Goal: Information Seeking & Learning: Learn about a topic

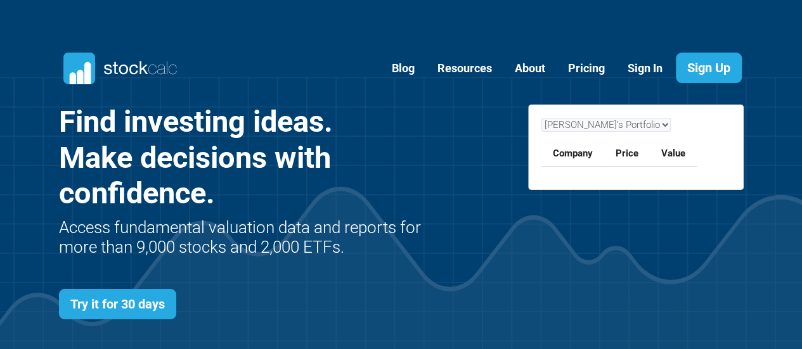
scroll to position [507, 722]
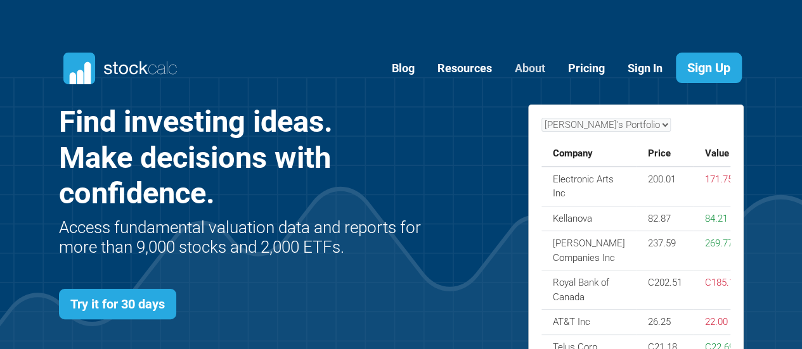
click at [536, 70] on link "About" at bounding box center [529, 68] width 49 height 31
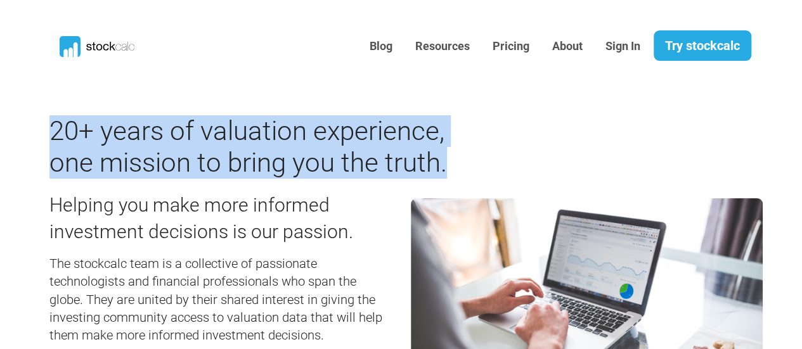
drag, startPoint x: 51, startPoint y: 131, endPoint x: 446, endPoint y: 176, distance: 397.3
click at [446, 176] on h2 "20+ years of valuation experience, one mission to bring you the truth." at bounding box center [250, 147] width 402 height 64
click at [99, 137] on h2 "20+ years of valuation experience, one mission to bring you the truth." at bounding box center [250, 147] width 402 height 64
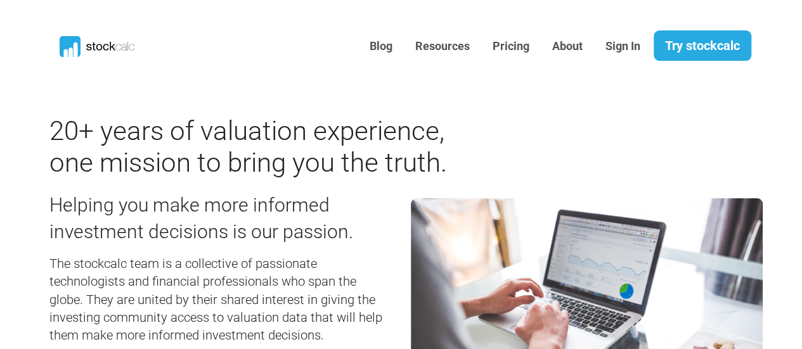
click at [128, 140] on h2 "20+ years of valuation experience, one mission to bring you the truth." at bounding box center [250, 147] width 402 height 64
click at [260, 124] on h2 "20+ years of valuation experience, one mission to bring you the truth." at bounding box center [250, 147] width 402 height 64
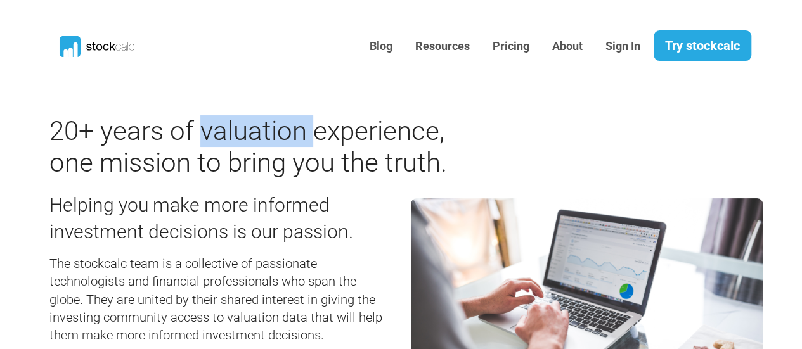
click at [260, 124] on h2 "20+ years of valuation experience, one mission to bring you the truth." at bounding box center [250, 147] width 402 height 64
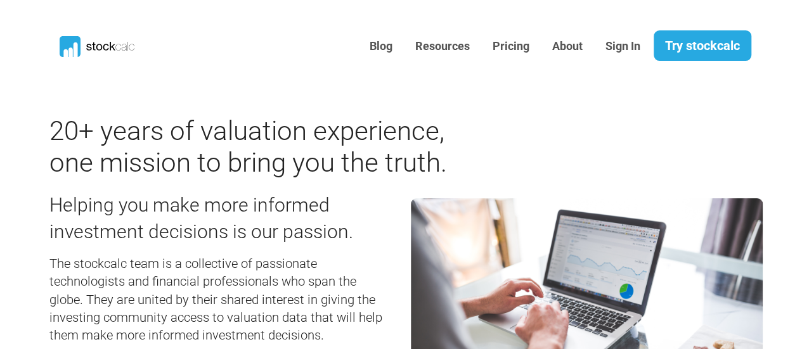
click at [375, 124] on h2 "20+ years of valuation experience, one mission to bring you the truth." at bounding box center [250, 147] width 402 height 64
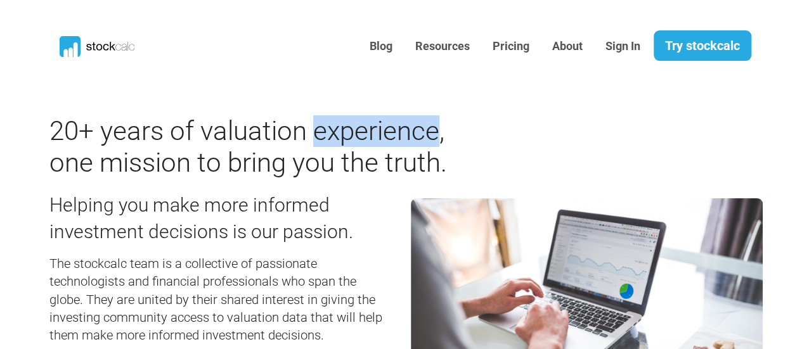
click at [375, 124] on h2 "20+ years of valuation experience, one mission to bring you the truth." at bounding box center [250, 147] width 402 height 64
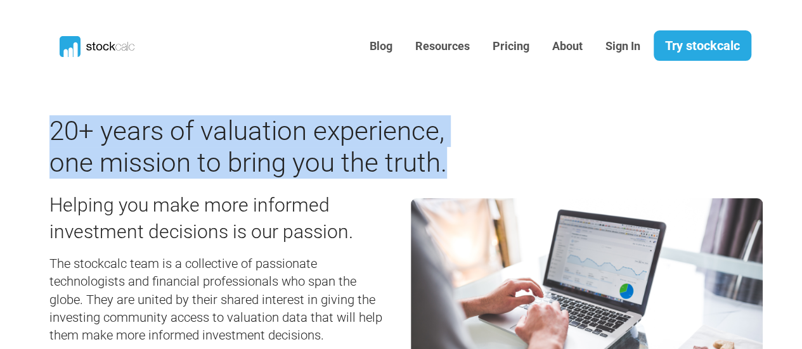
drag, startPoint x: 52, startPoint y: 128, endPoint x: 445, endPoint y: 168, distance: 394.9
click at [445, 168] on h2 "20+ years of valuation experience, one mission to bring you the truth." at bounding box center [250, 147] width 402 height 64
click at [248, 132] on h2 "20+ years of valuation experience, one mission to bring you the truth." at bounding box center [250, 147] width 402 height 64
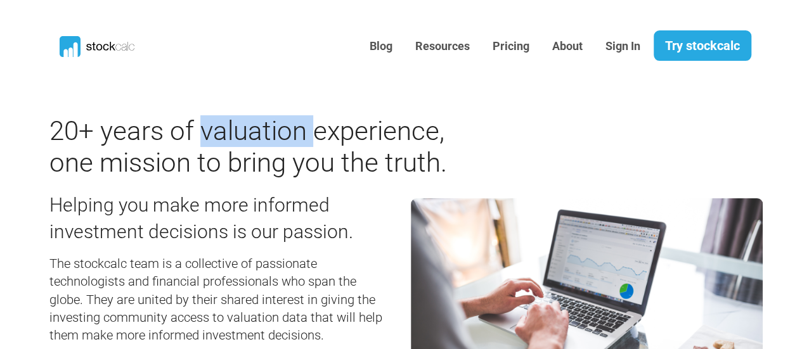
click at [248, 132] on h2 "20+ years of valuation experience, one mission to bring you the truth." at bounding box center [250, 147] width 402 height 64
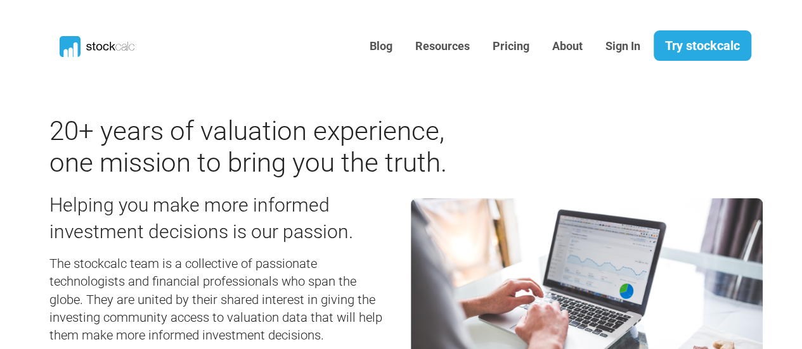
click at [366, 138] on h2 "20+ years of valuation experience, one mission to bring you the truth." at bounding box center [250, 147] width 402 height 64
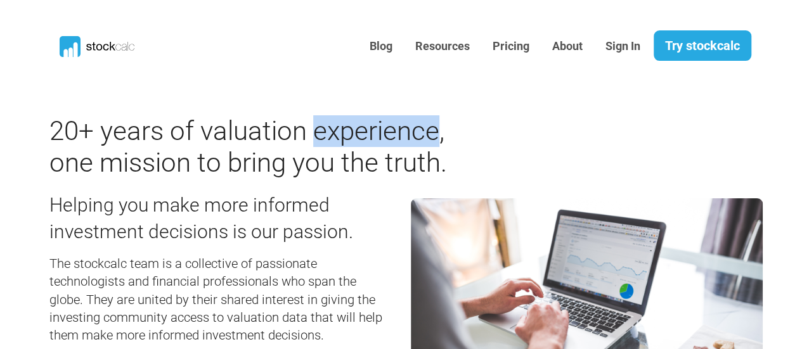
click at [366, 138] on h2 "20+ years of valuation experience, one mission to bring you the truth." at bounding box center [250, 147] width 402 height 64
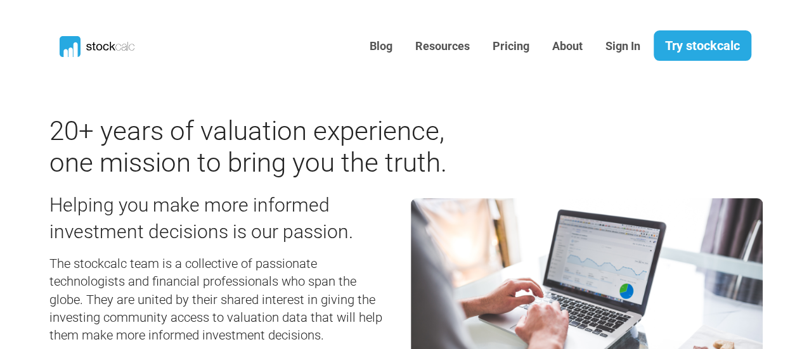
click at [245, 132] on h2 "20+ years of valuation experience, one mission to bring you the truth." at bounding box center [250, 147] width 402 height 64
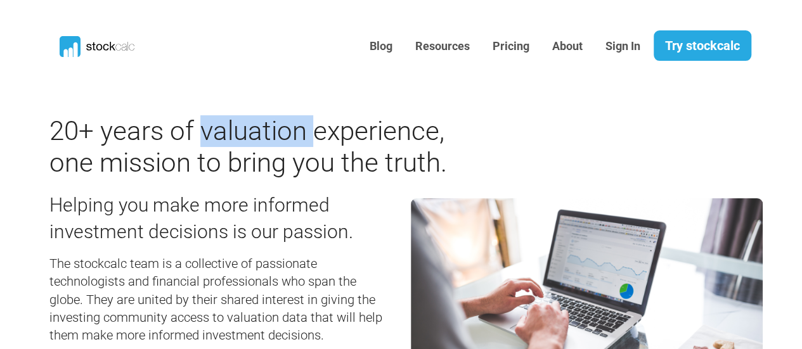
click at [245, 132] on h2 "20+ years of valuation experience, one mission to bring you the truth." at bounding box center [250, 147] width 402 height 64
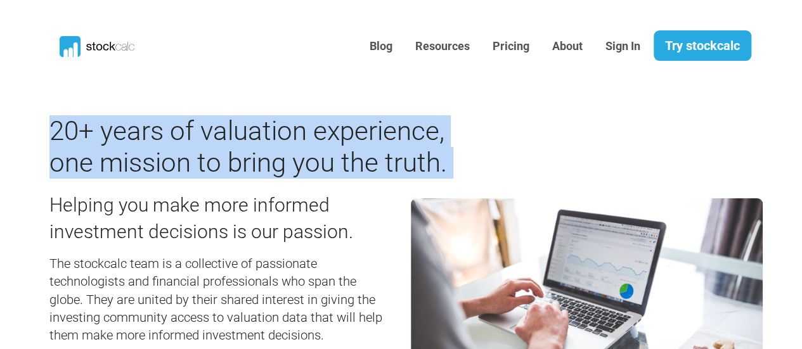
click at [245, 132] on h2 "20+ years of valuation experience, one mission to bring you the truth." at bounding box center [250, 147] width 402 height 64
click at [384, 132] on h2 "20+ years of valuation experience, one mission to bring you the truth." at bounding box center [250, 147] width 402 height 64
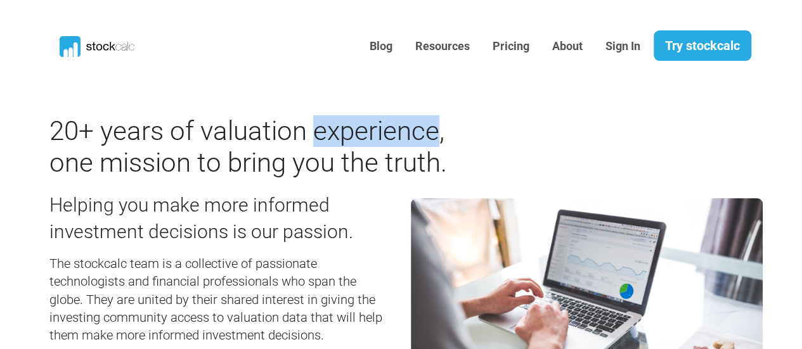
click at [384, 132] on h2 "20+ years of valuation experience, one mission to bring you the truth." at bounding box center [250, 147] width 402 height 64
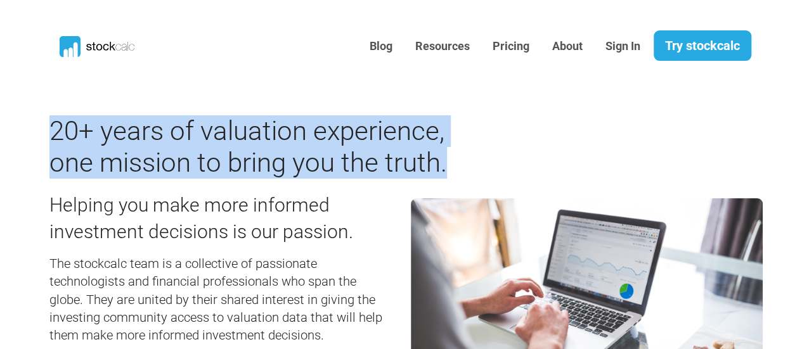
drag, startPoint x: 54, startPoint y: 131, endPoint x: 447, endPoint y: 166, distance: 395.1
click at [447, 166] on h2 "20+ years of valuation experience, one mission to bring you the truth." at bounding box center [250, 147] width 402 height 64
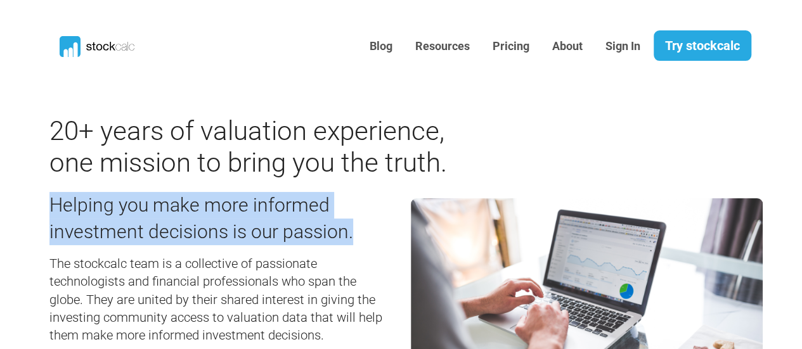
drag, startPoint x: 52, startPoint y: 203, endPoint x: 357, endPoint y: 231, distance: 306.7
click at [357, 231] on h3 "Helping you make more informed investment decisions is our passion." at bounding box center [220, 218] width 342 height 53
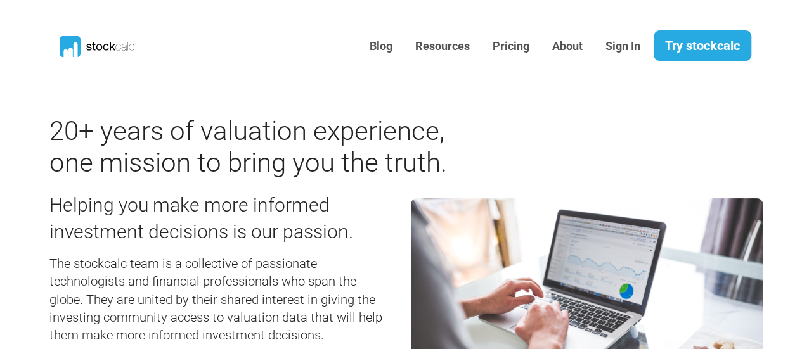
click at [156, 251] on div "Helping you make more informed investment decisions is our passion. The stockca…" at bounding box center [220, 354] width 361 height 350
click at [101, 265] on h5 "The stockcalc team is a collective of passionate technologists and financial pr…" at bounding box center [220, 300] width 342 height 90
click at [141, 268] on h5 "The stockcalc team is a collective of passionate technologists and financial pr…" at bounding box center [220, 300] width 342 height 90
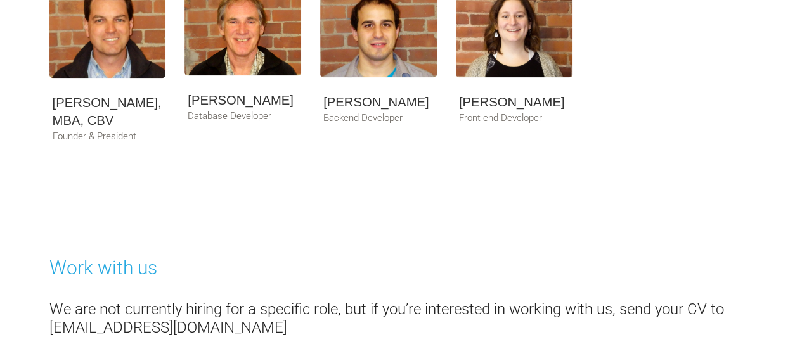
scroll to position [760, 0]
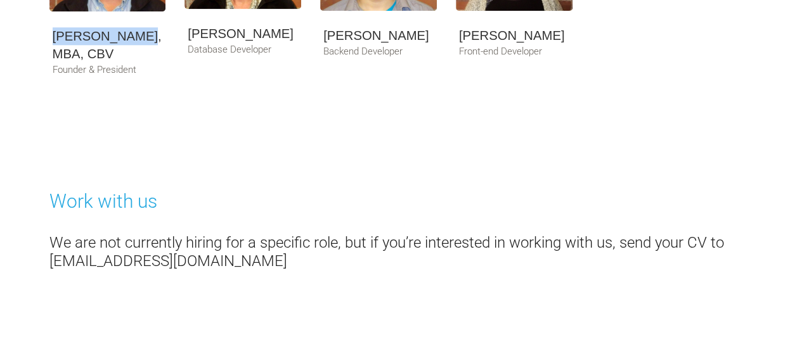
drag, startPoint x: 54, startPoint y: 34, endPoint x: 136, endPoint y: 30, distance: 81.2
click at [136, 30] on h5 "[PERSON_NAME], MBA, CBV" at bounding box center [108, 45] width 110 height 36
copy h5 "[PERSON_NAME]"
